Goal: Go to known website: Access a specific website the user already knows

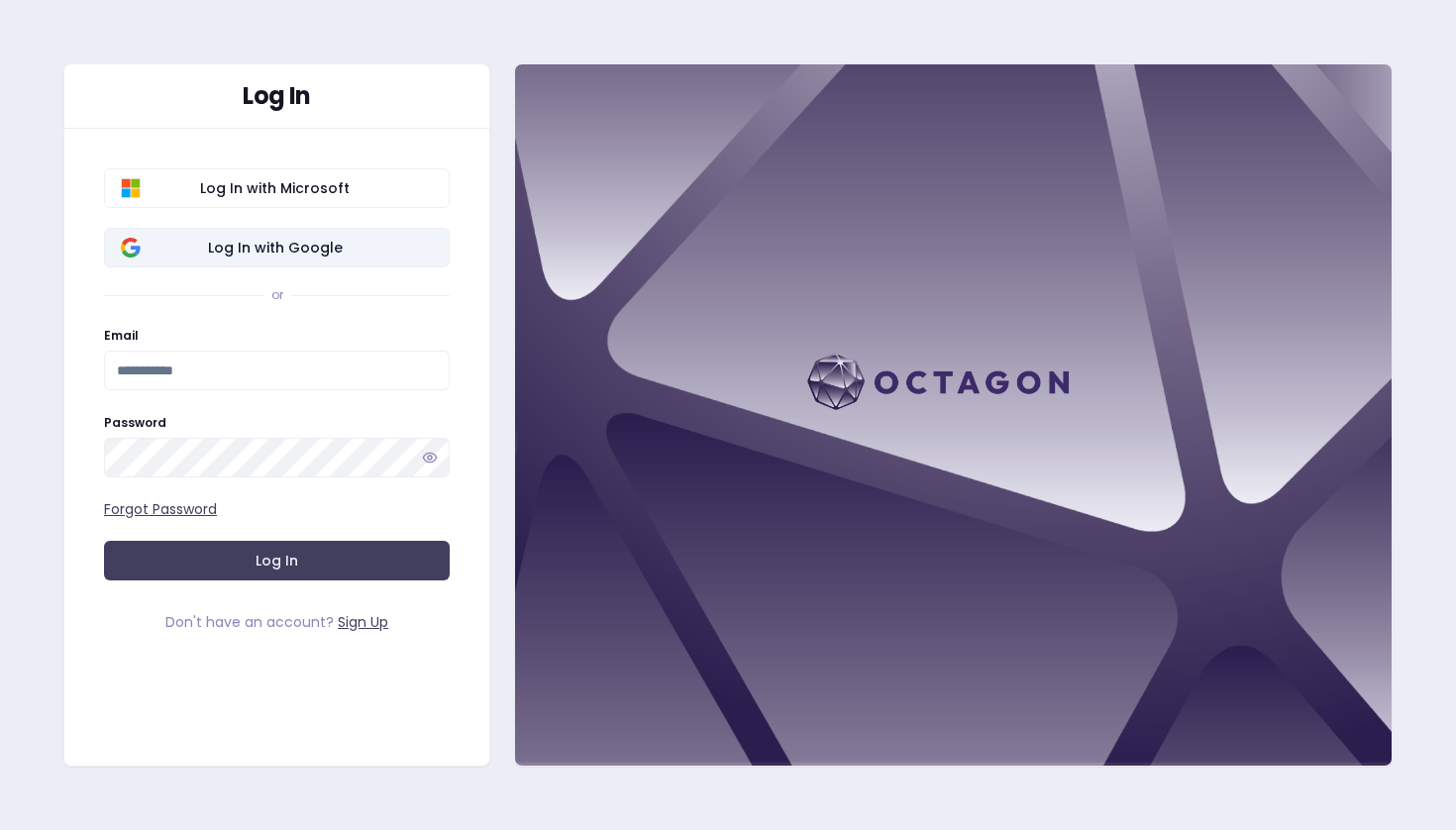
click at [393, 256] on span "Log In with Google" at bounding box center [275, 248] width 316 height 20
